Goal: Transaction & Acquisition: Purchase product/service

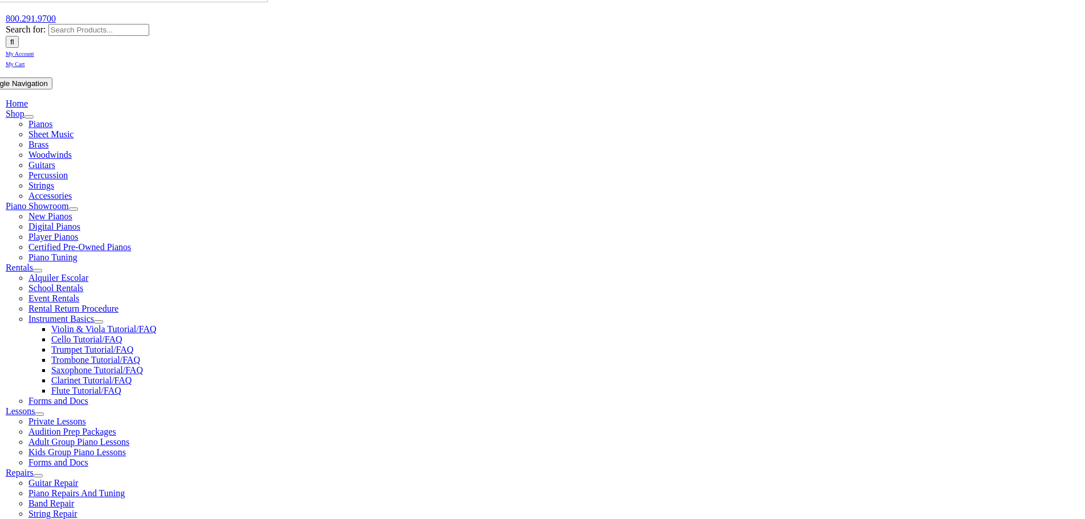
scroll to position [171, 0]
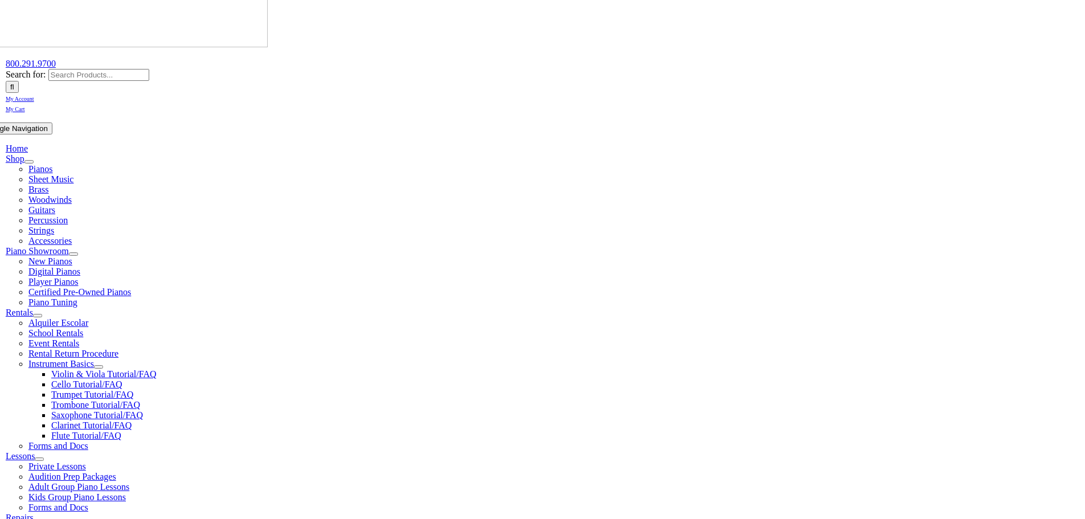
scroll to position [114, 0]
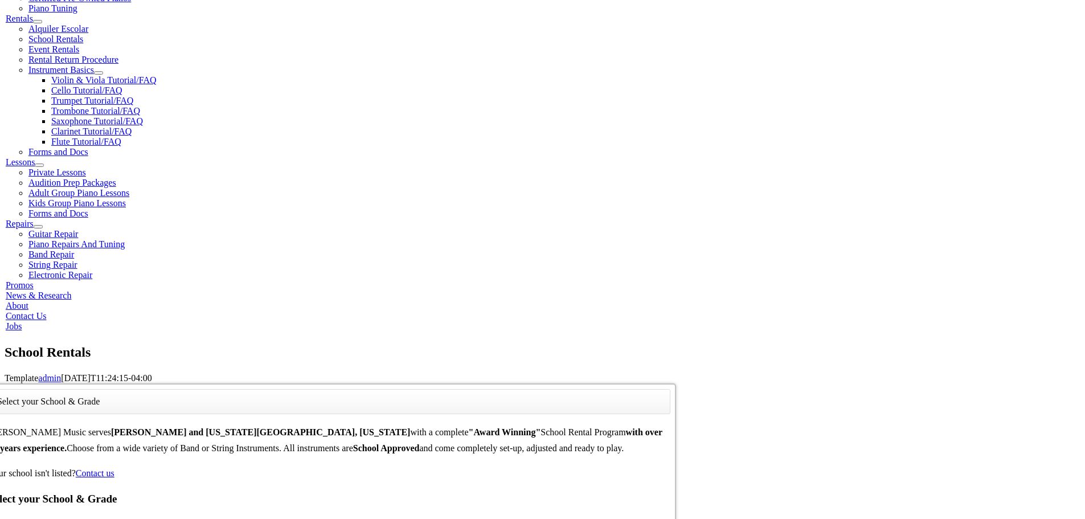
scroll to position [938, 0]
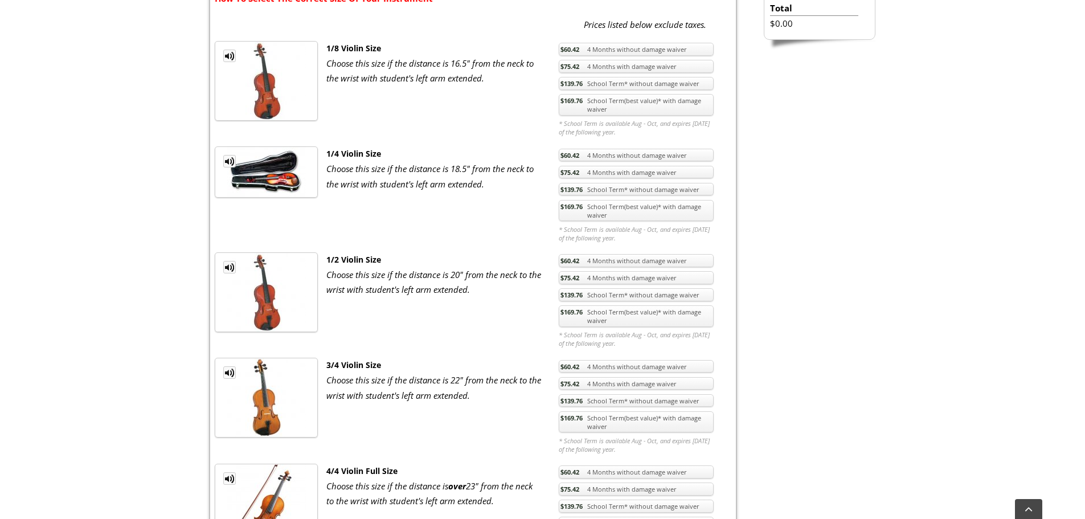
scroll to position [512, 0]
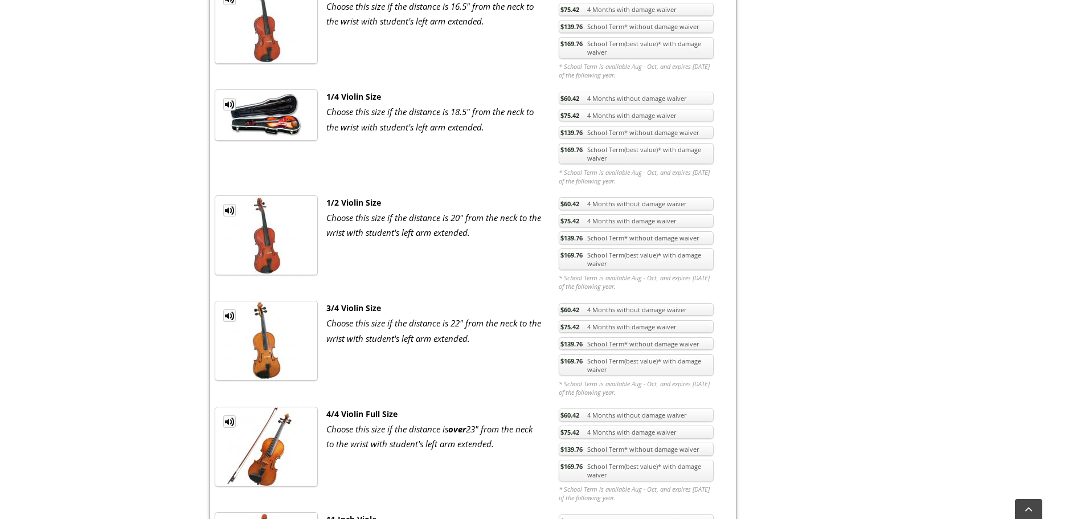
click at [637, 267] on link "$169.76 School Term(best value)* with damage waiver" at bounding box center [635, 259] width 155 height 22
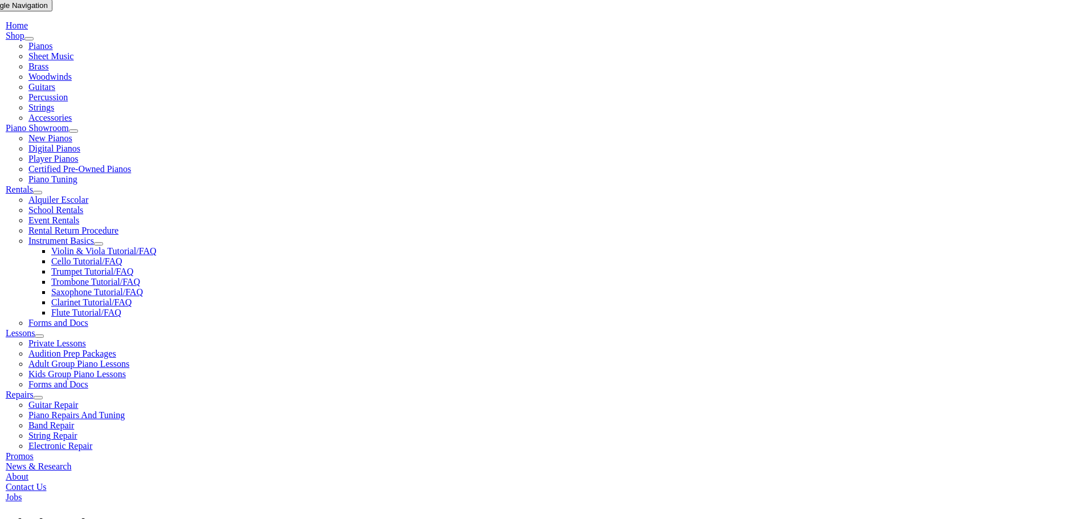
scroll to position [285, 0]
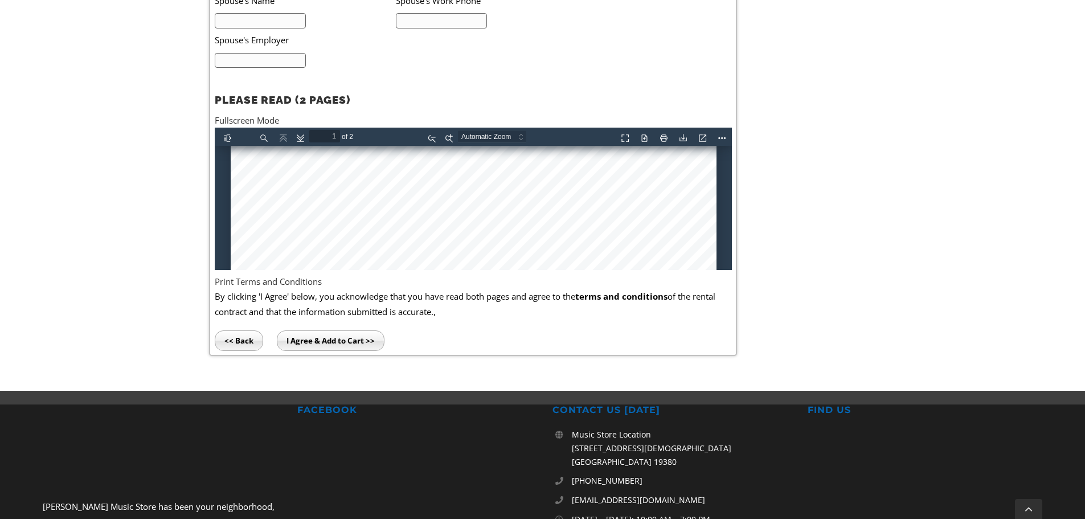
scroll to position [171, 0]
click at [265, 232] on div at bounding box center [473, 374] width 486 height 799
click at [266, 229] on div at bounding box center [473, 374] width 486 height 799
click at [265, 228] on div at bounding box center [473, 374] width 486 height 799
click at [290, 233] on div at bounding box center [473, 374] width 486 height 799
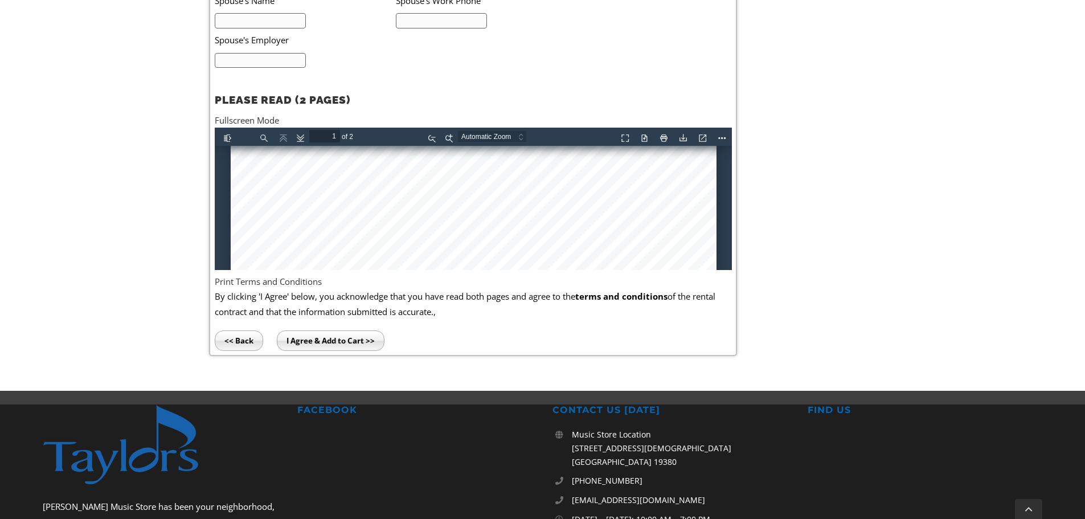
scroll to position [228, 0]
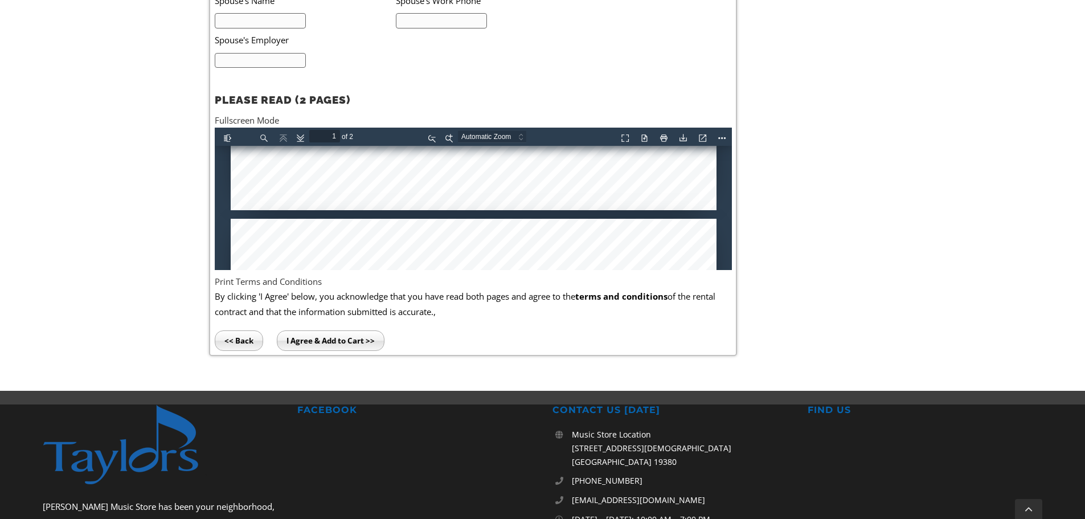
type input "2"
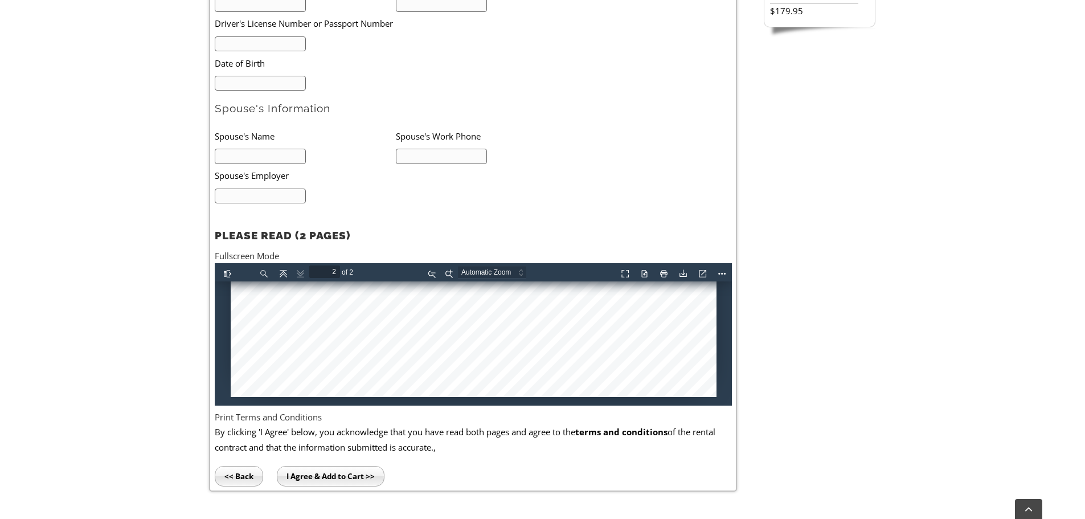
scroll to position [285, 0]
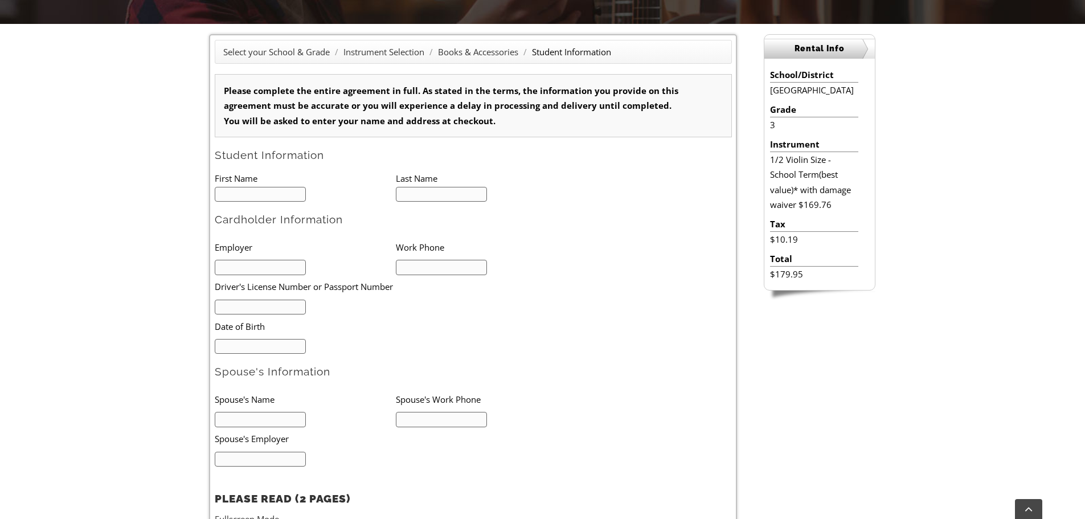
click at [255, 193] on input "text" at bounding box center [261, 194] width 92 height 15
type input "Judah"
click at [421, 200] on input "text" at bounding box center [442, 194] width 92 height 15
type input "Emmanuel"
type input "4848884650"
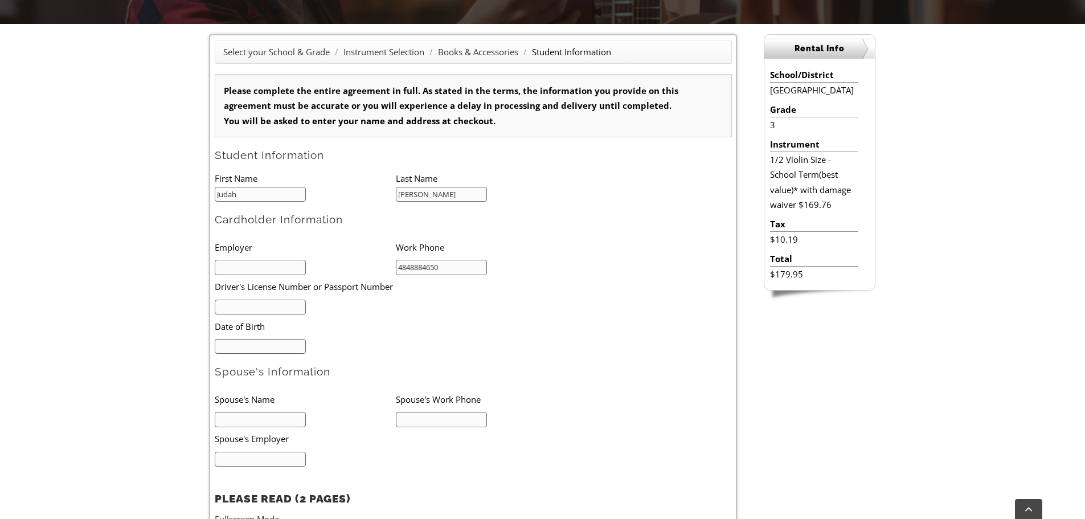
click at [257, 260] on input "text" at bounding box center [261, 267] width 92 height 15
click at [254, 268] on input "text" at bounding box center [261, 267] width 92 height 15
type input "Hibu"
drag, startPoint x: 446, startPoint y: 268, endPoint x: 383, endPoint y: 269, distance: 63.2
click at [383, 269] on ul "Employer Work Phone Hibu 4848884650 Driver's License Number or Passport Number …" at bounding box center [396, 294] width 362 height 118
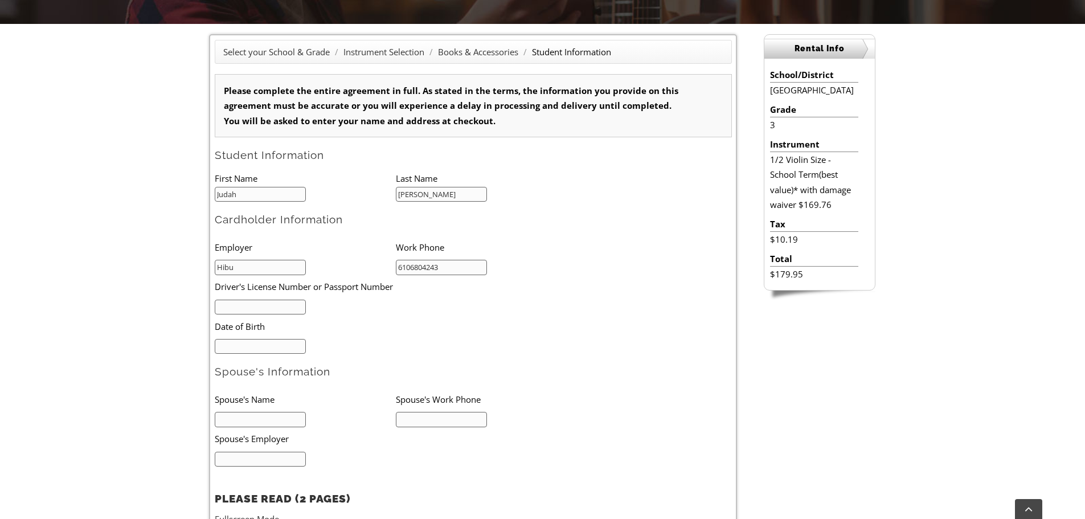
type input "6106804243"
click at [387, 324] on li "Date of Birth" at bounding box center [378, 325] width 326 height 23
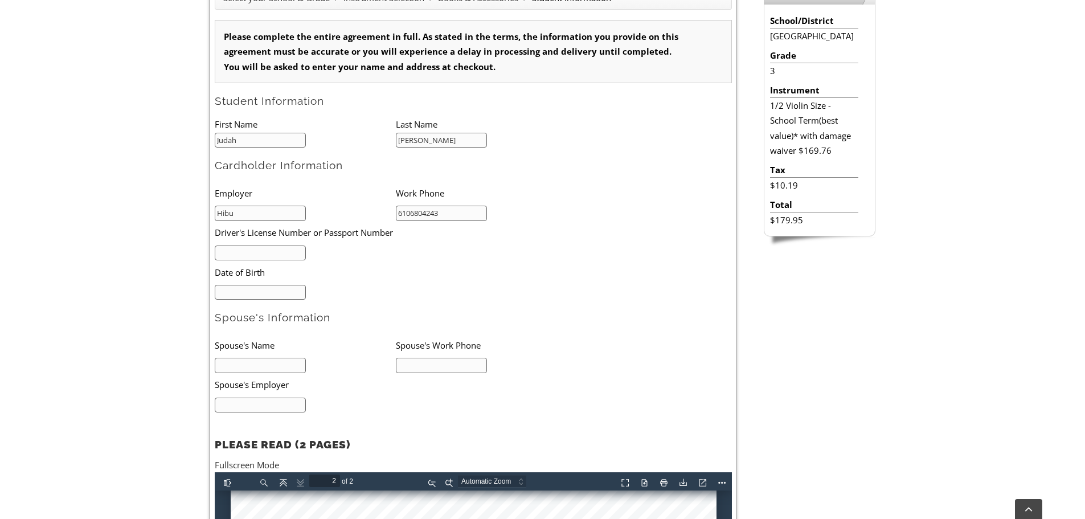
scroll to position [342, 0]
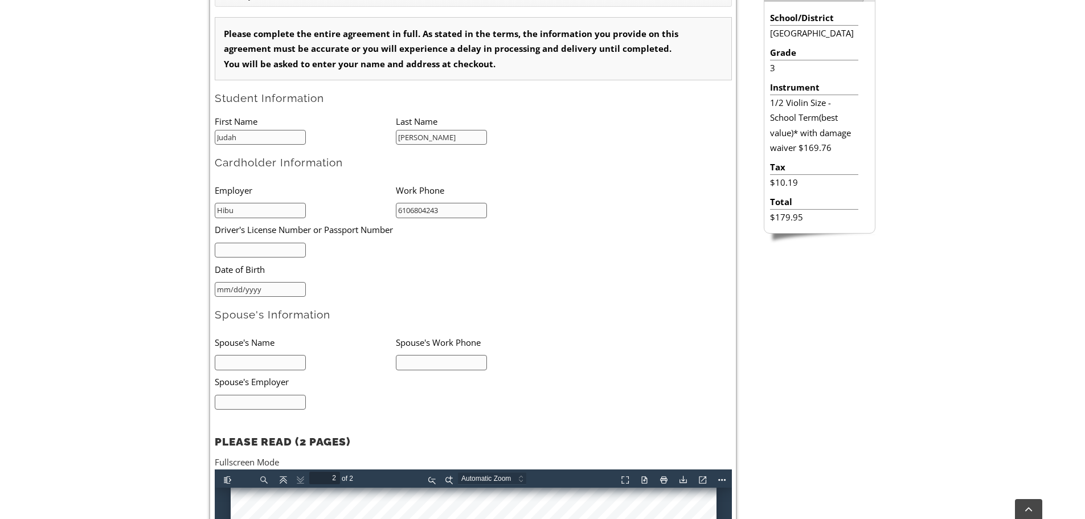
click at [283, 287] on input "mm/dd/yyyy" at bounding box center [261, 289] width 92 height 15
type input "01/31/1983"
click at [258, 243] on input "text" at bounding box center [261, 250] width 92 height 15
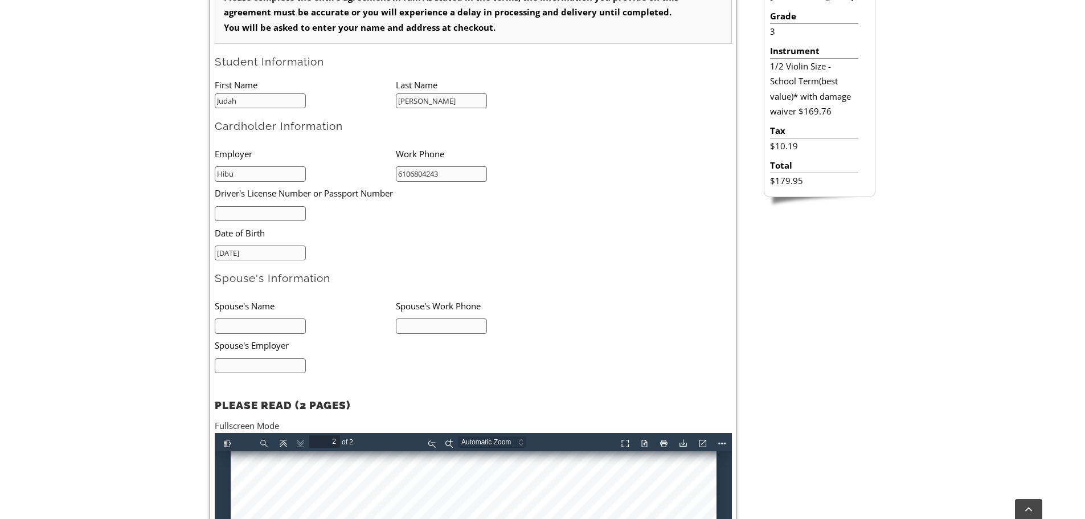
scroll to position [399, 0]
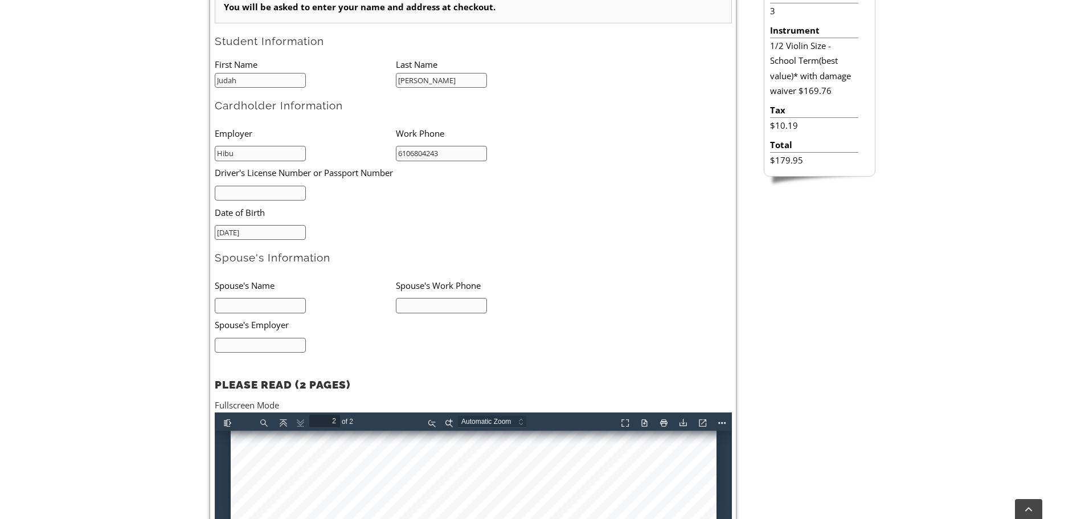
click at [285, 305] on input "text" at bounding box center [261, 305] width 92 height 15
type input "Jessica Emmanuel"
click at [441, 307] on input "text" at bounding box center [442, 305] width 92 height 15
type input "4845571941"
click at [401, 338] on ul "Spouse's Name Spouse's Work Phone Jessica Emmanuel 4845571941 Spouse's Employer" at bounding box center [396, 312] width 362 height 79
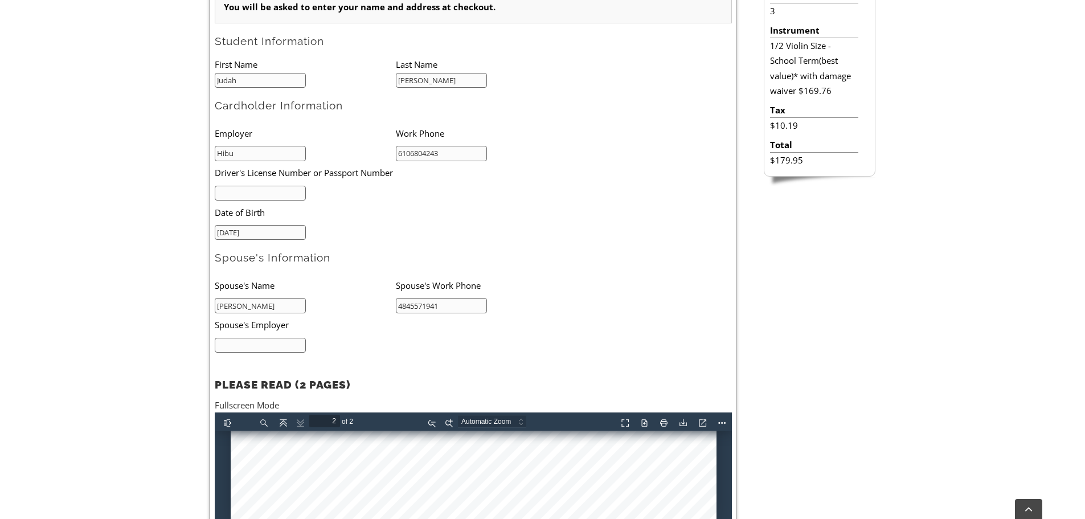
click at [299, 345] on input "text" at bounding box center [261, 345] width 92 height 15
type input "n/a"
click at [375, 371] on h2 "PLEASE READ (2 PAGES)" at bounding box center [473, 377] width 517 height 28
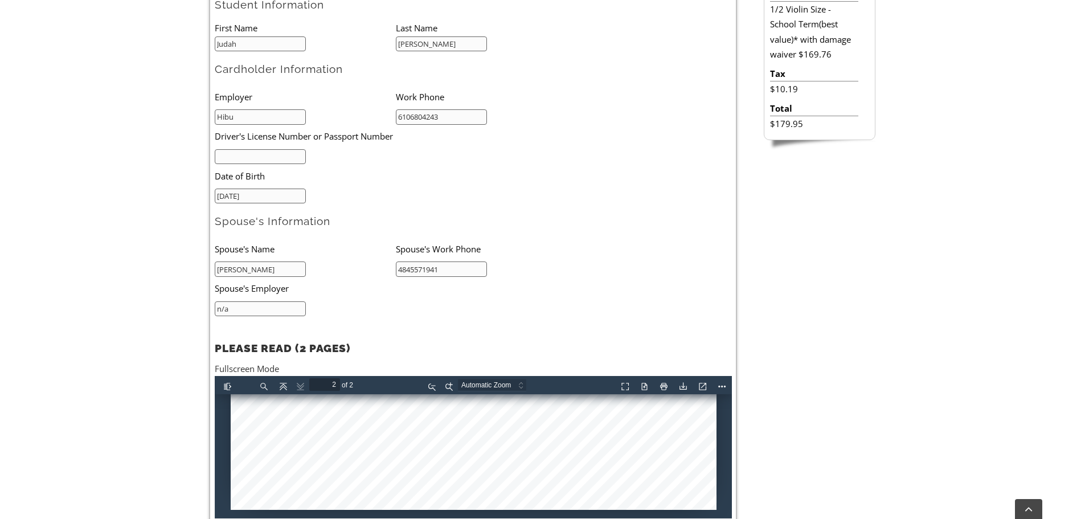
scroll to position [455, 0]
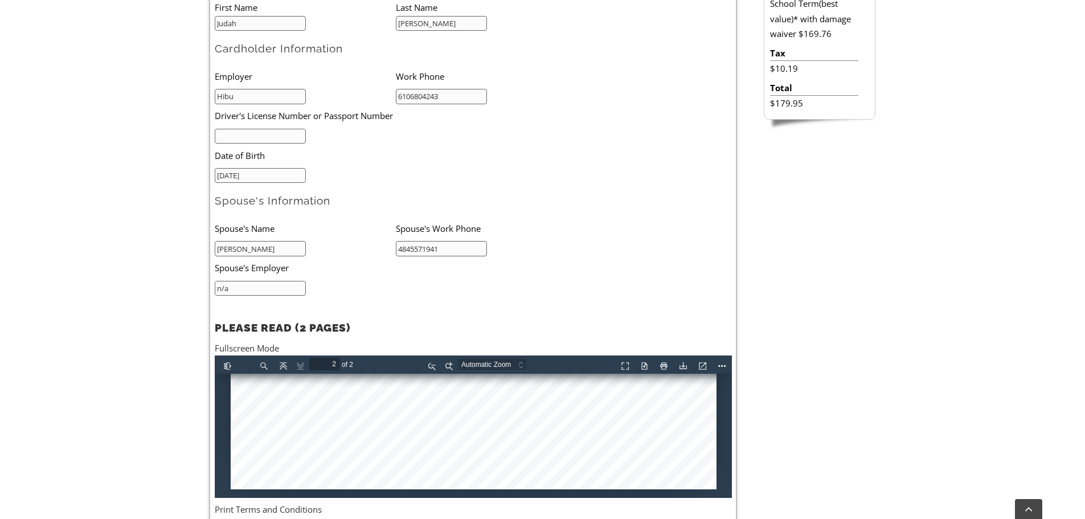
click at [239, 134] on input "text" at bounding box center [261, 136] width 92 height 15
type input "26512774"
click at [405, 182] on ul "Employer Work Phone Hibu 6106804243 Driver's License Number or Passport Number …" at bounding box center [396, 123] width 362 height 118
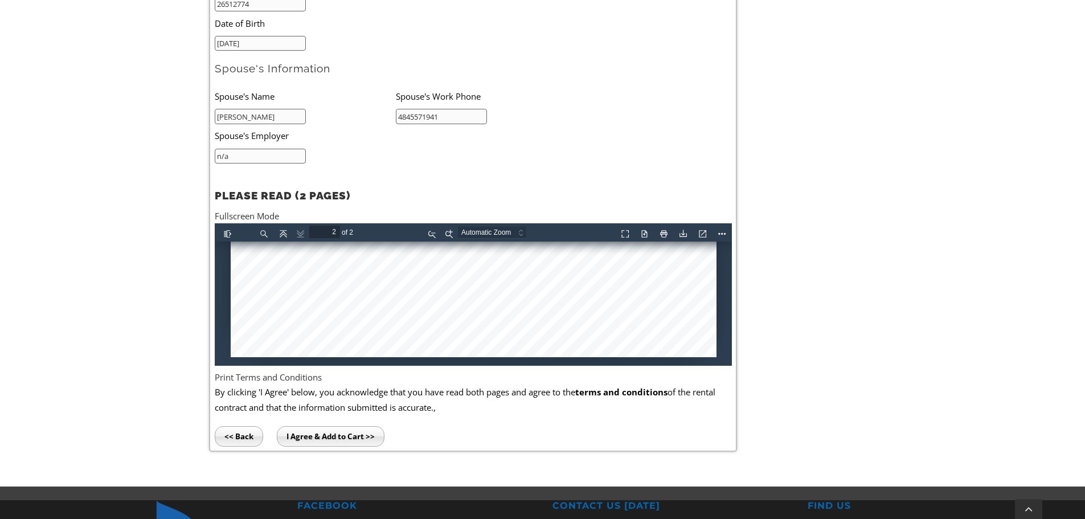
scroll to position [626, 0]
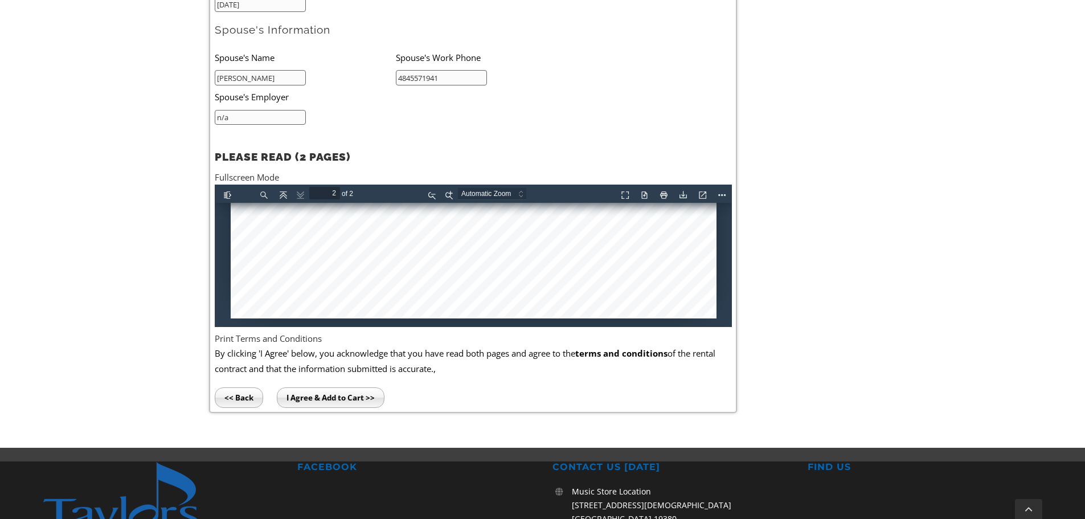
click at [359, 398] on input "I Agree & Add to Cart >>" at bounding box center [331, 397] width 108 height 20
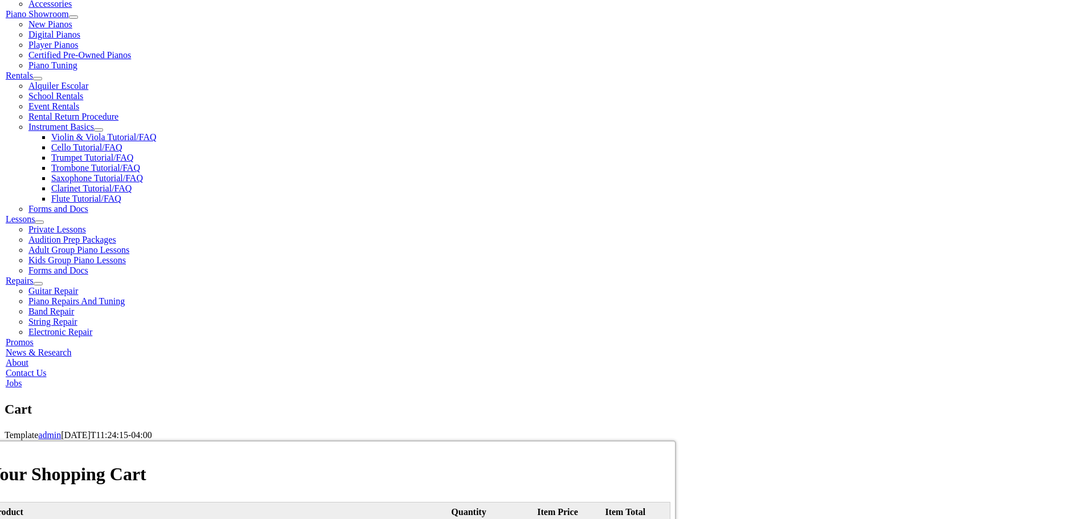
scroll to position [399, 0]
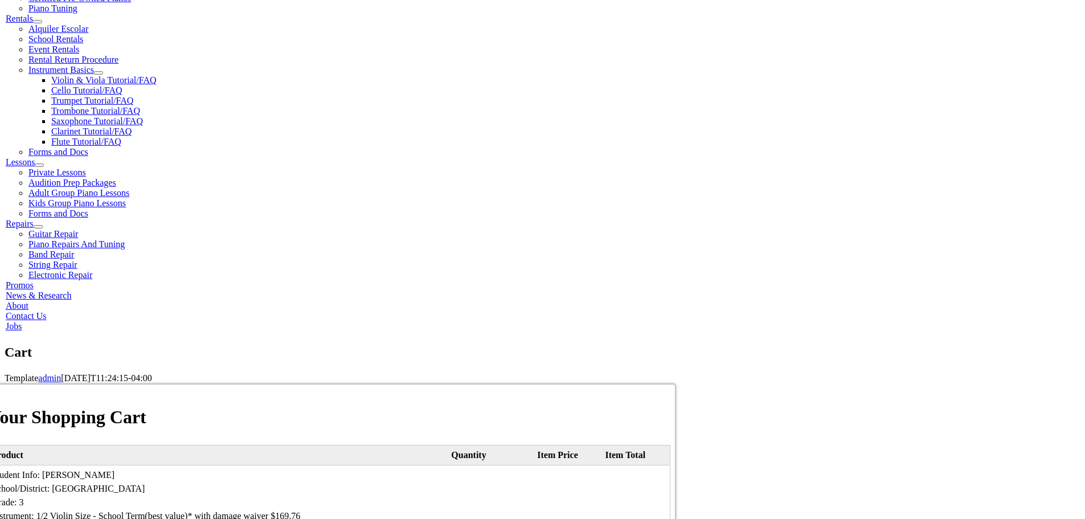
select select "PA"
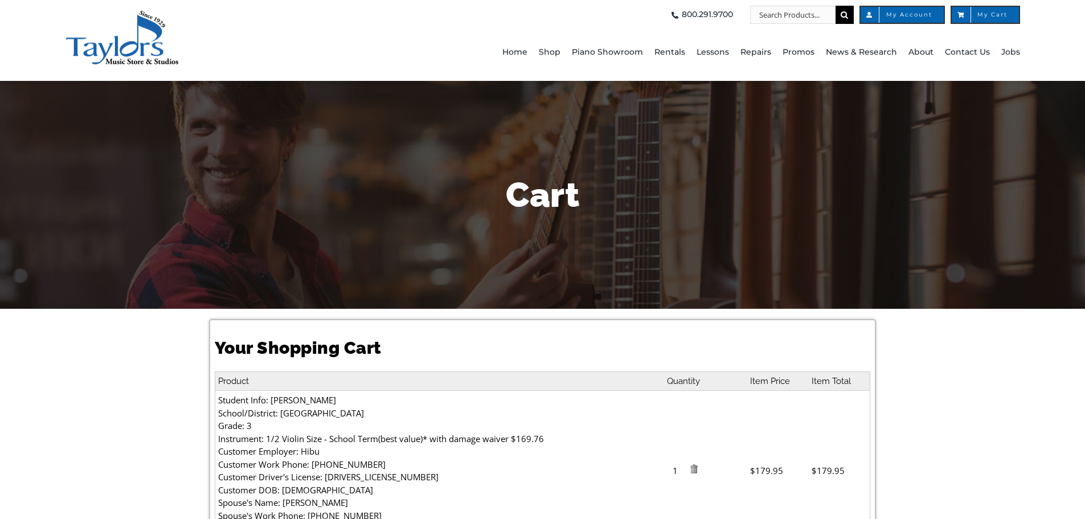
select select "PA"
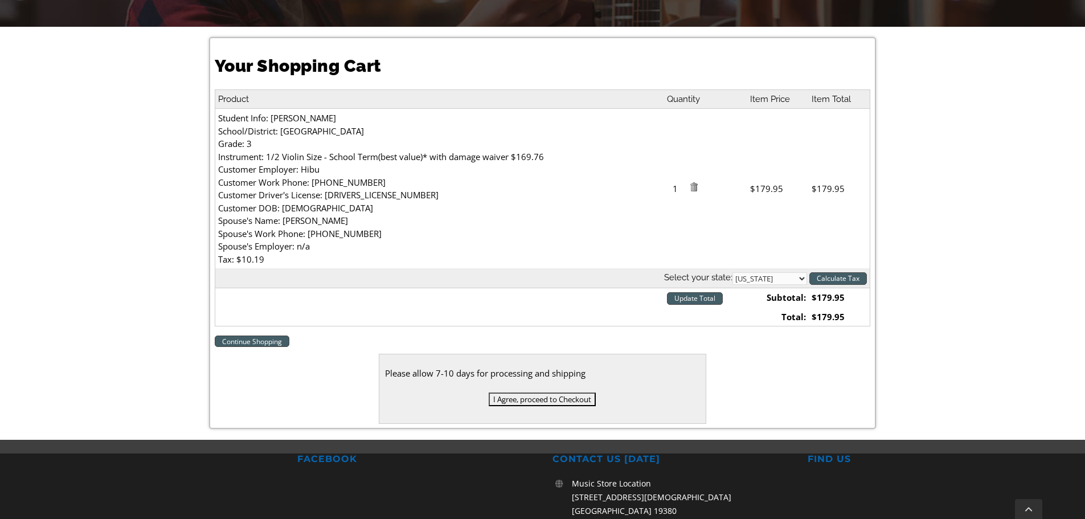
scroll to position [285, 0]
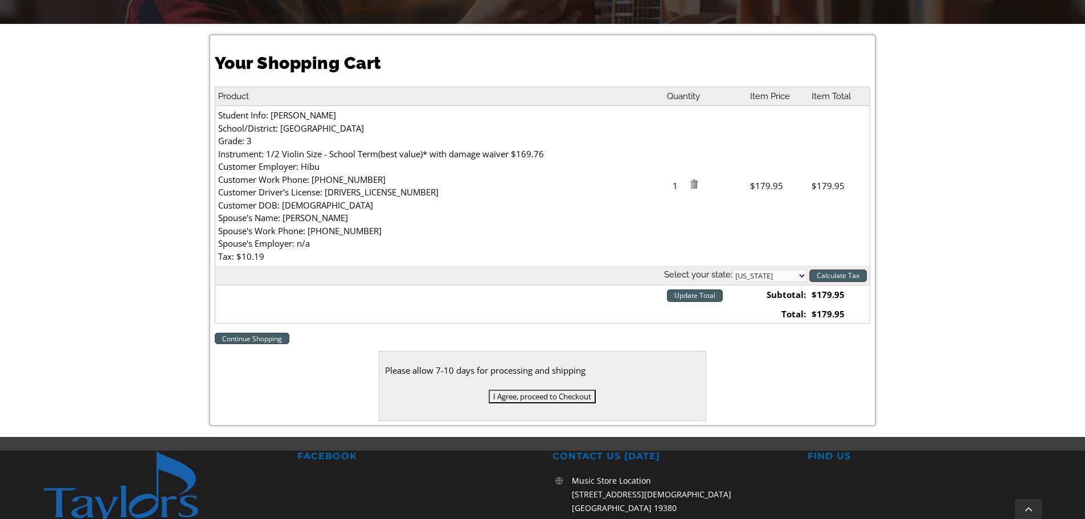
click at [535, 399] on input "I Agree, proceed to Checkout" at bounding box center [541, 396] width 107 height 14
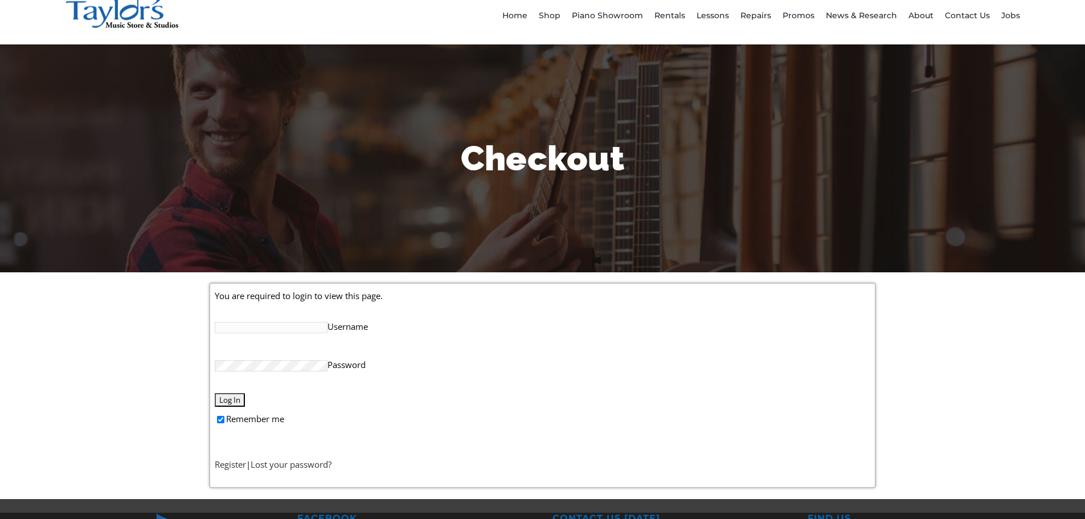
scroll to position [57, 0]
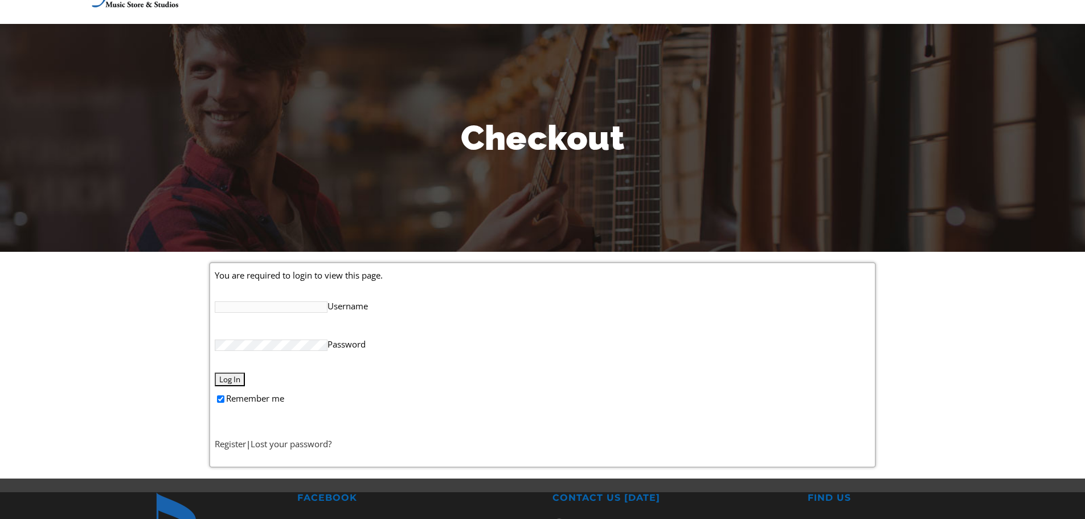
click at [258, 305] on input "Username" at bounding box center [271, 306] width 113 height 11
click at [243, 446] on link "Register" at bounding box center [230, 443] width 31 height 11
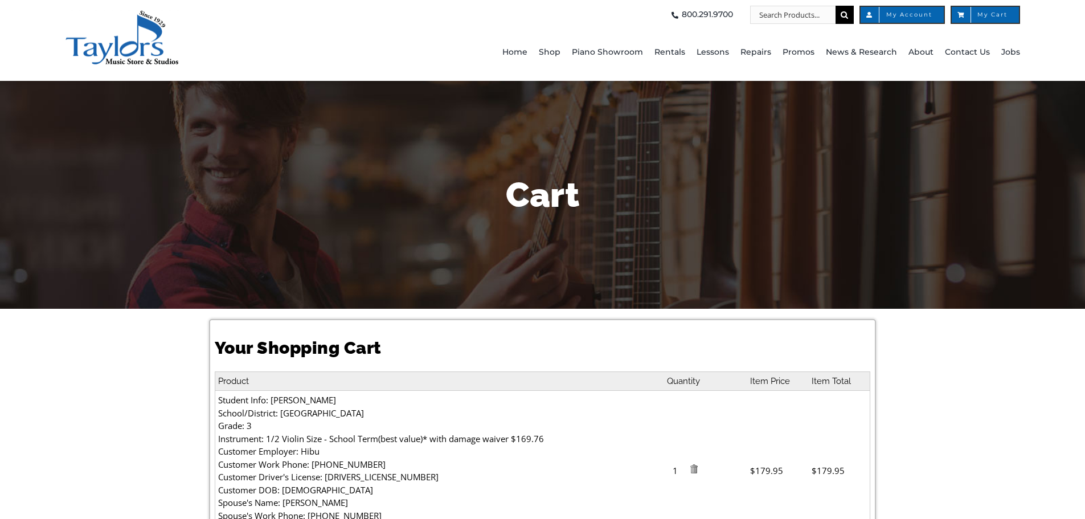
select select "PA"
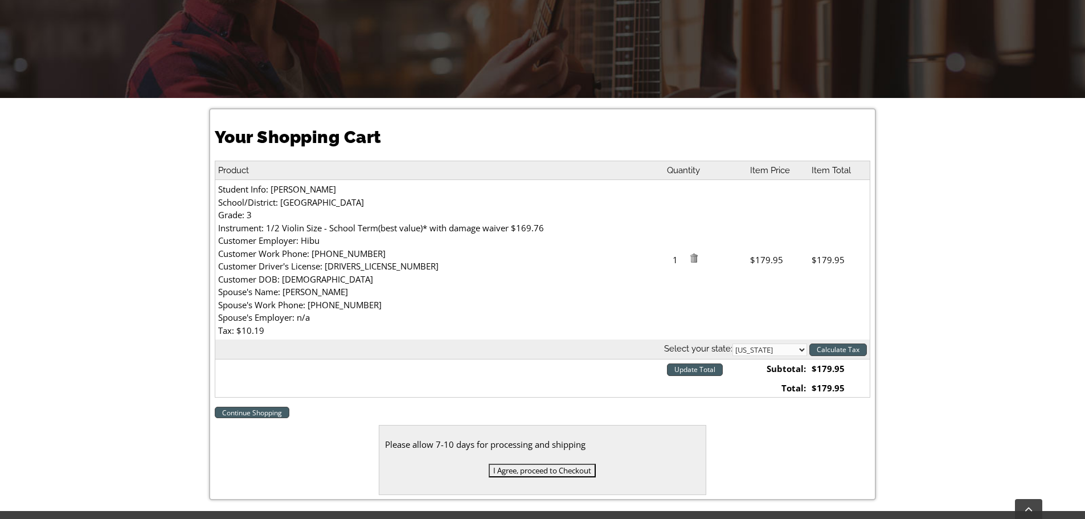
scroll to position [285, 0]
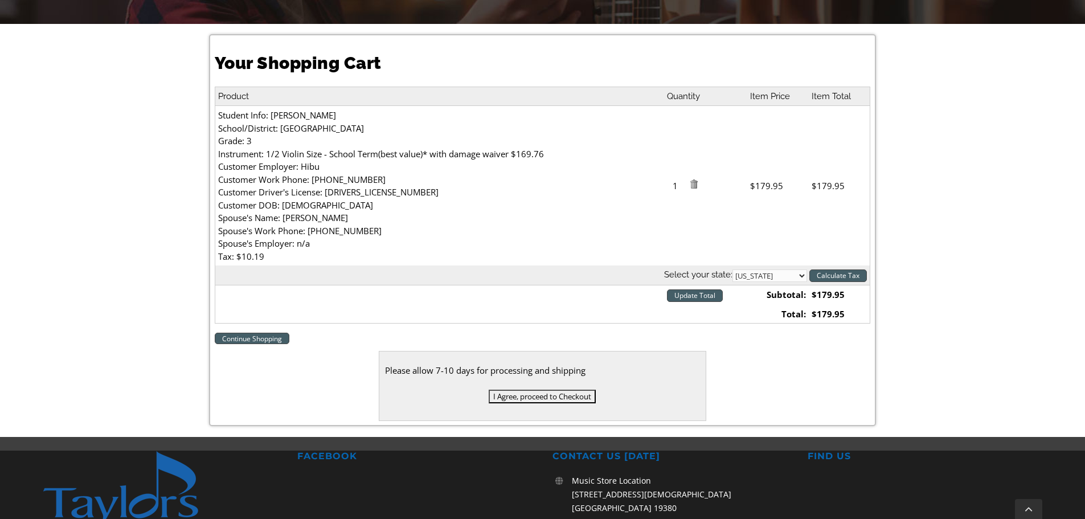
click at [540, 394] on input "I Agree, proceed to Checkout" at bounding box center [541, 396] width 107 height 14
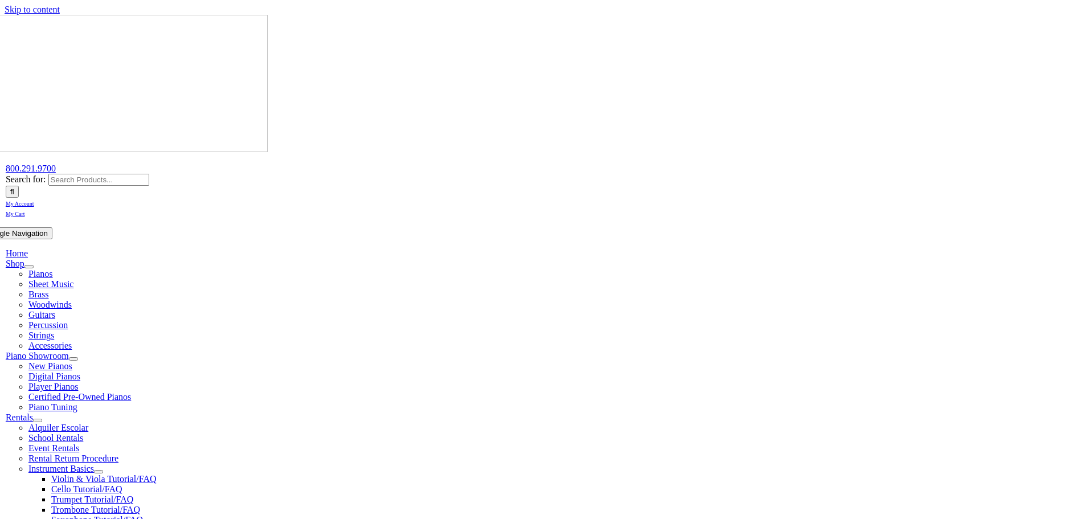
select select
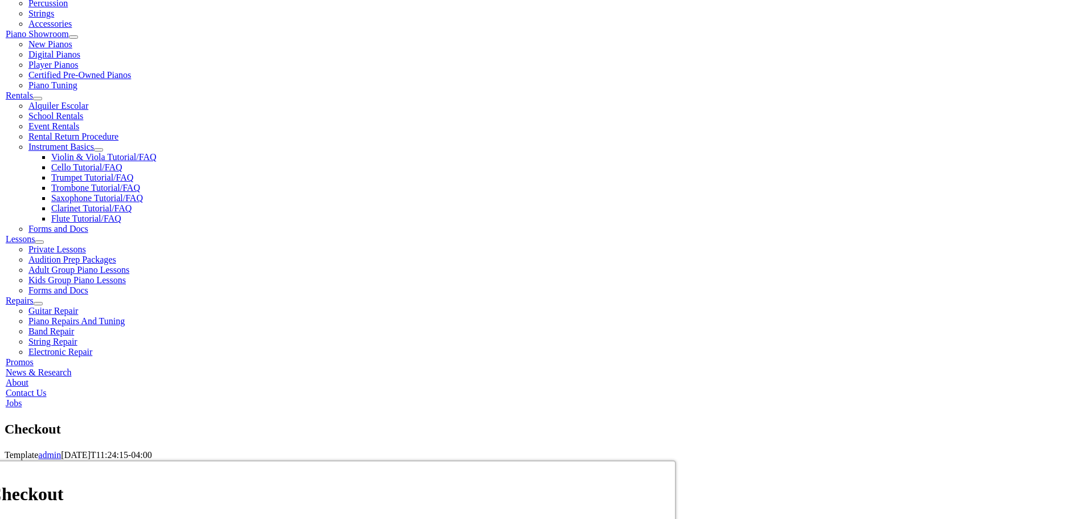
scroll to position [342, 0]
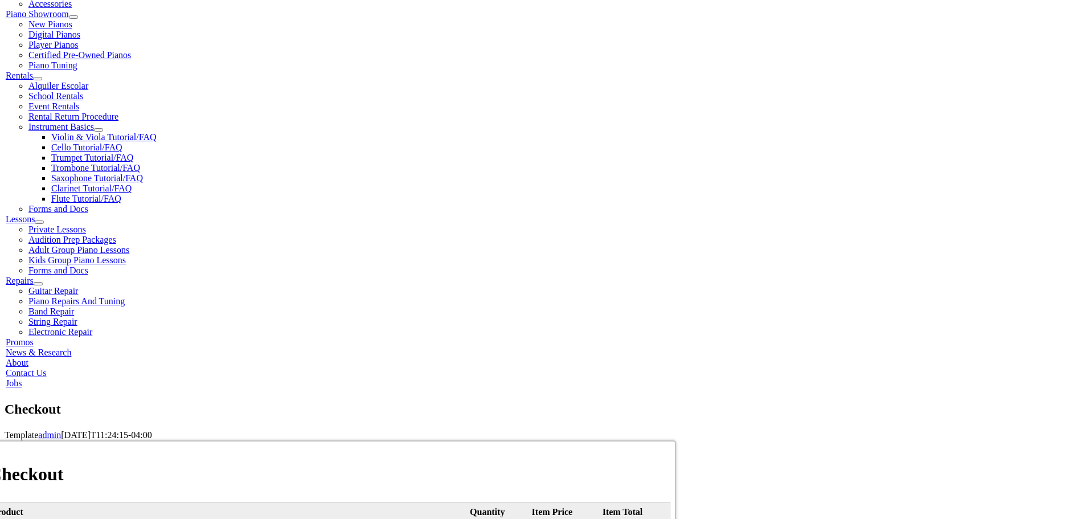
type input "[PERSON_NAME]"
type input "[STREET_ADDRESS]"
type input "EXTON"
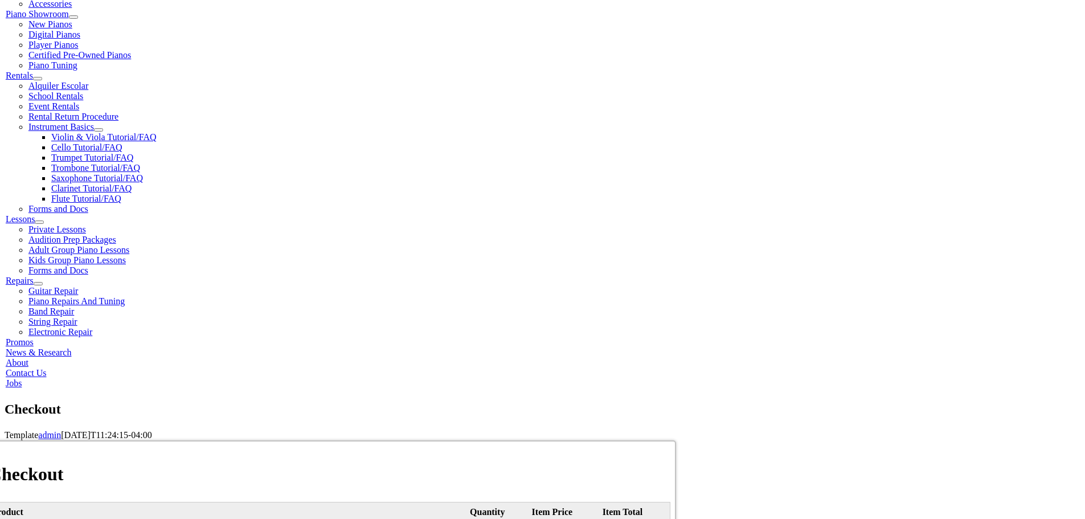
select select "PA"
type input "19341"
type input "4848884650"
type input "[EMAIL_ADDRESS][DOMAIN_NAME]"
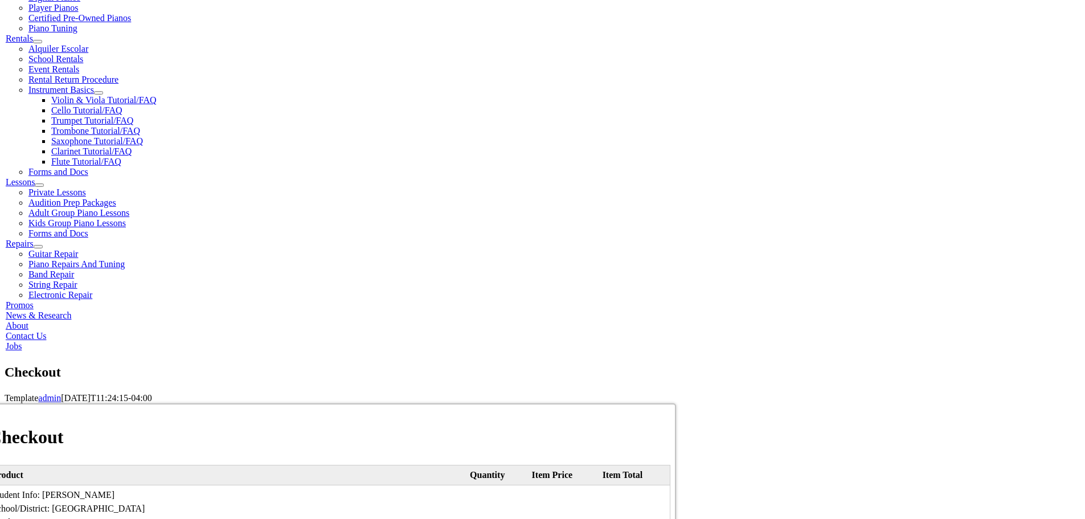
scroll to position [399, 0]
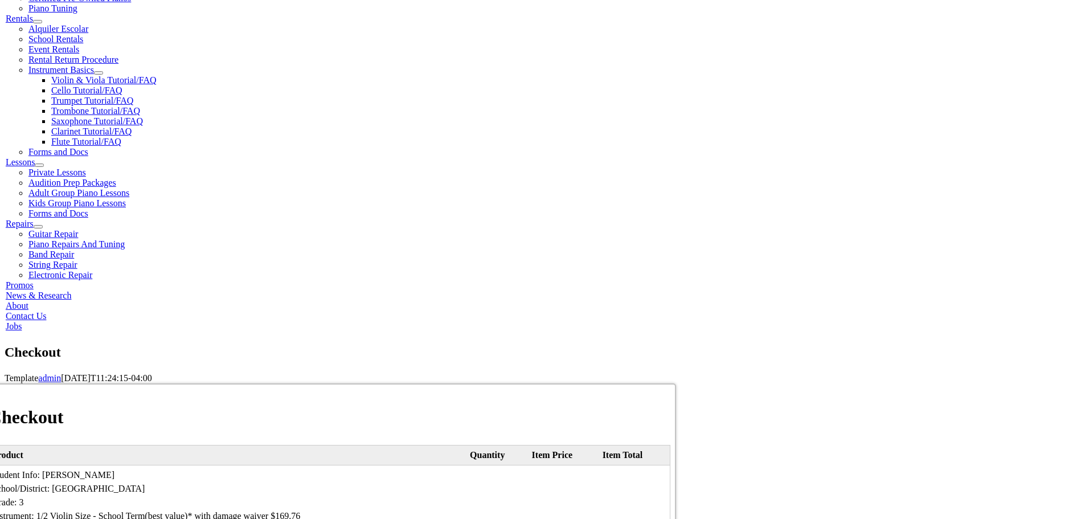
select select "visa"
type input "[CREDIT_CARD_NUMBER]"
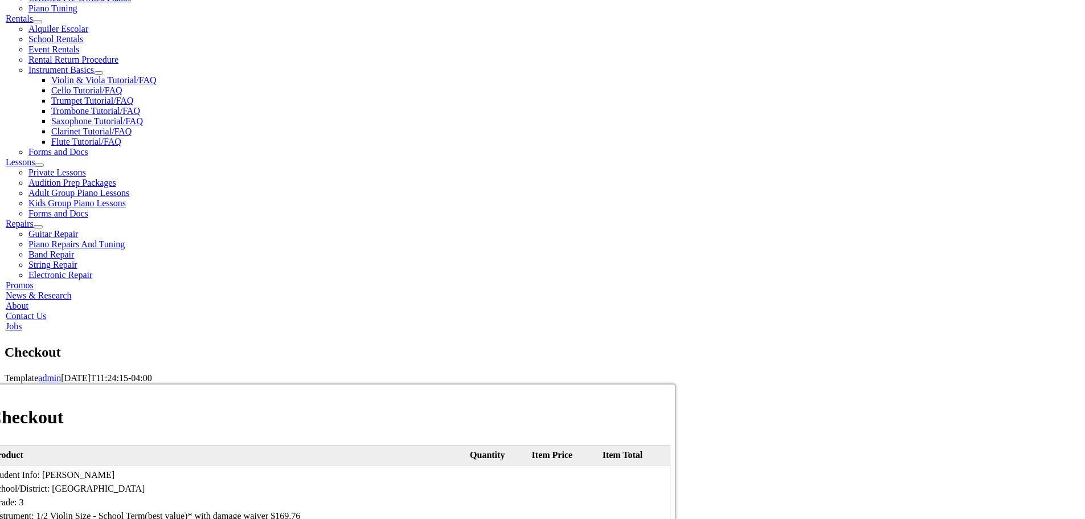
select select "03"
select select "2029"
type input "331"
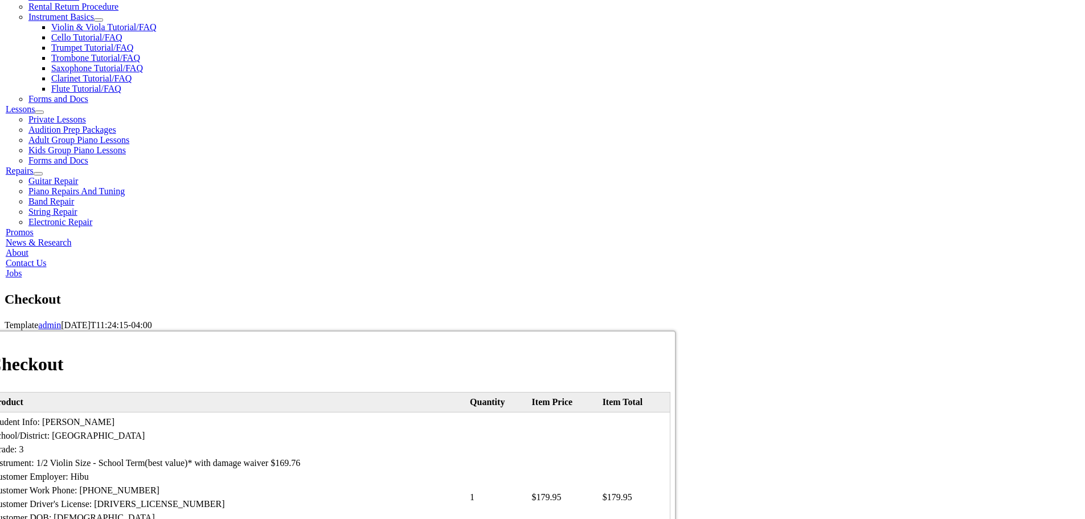
scroll to position [455, 0]
